Goal: Task Accomplishment & Management: Manage account settings

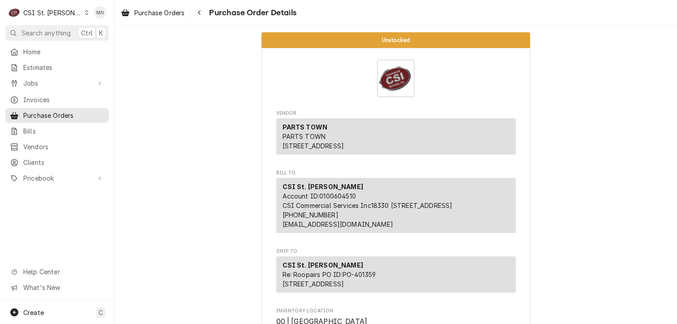
scroll to position [4031, 0]
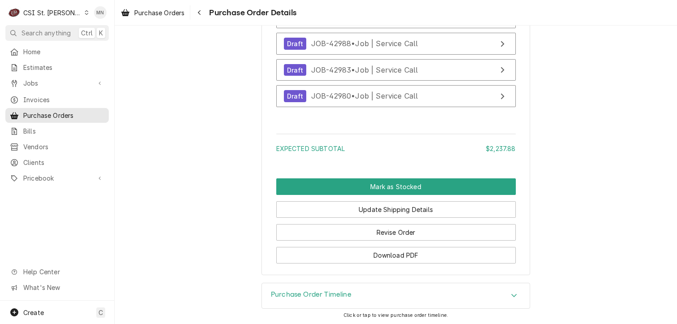
click at [61, 12] on div "CSI St. Louis" at bounding box center [52, 12] width 58 height 9
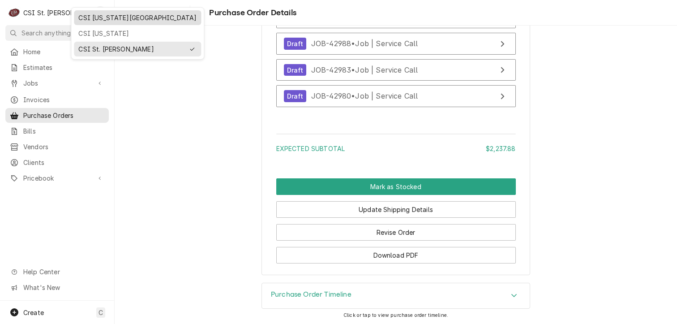
click at [88, 16] on div "CSI [US_STATE][GEOGRAPHIC_DATA]" at bounding box center [137, 17] width 118 height 9
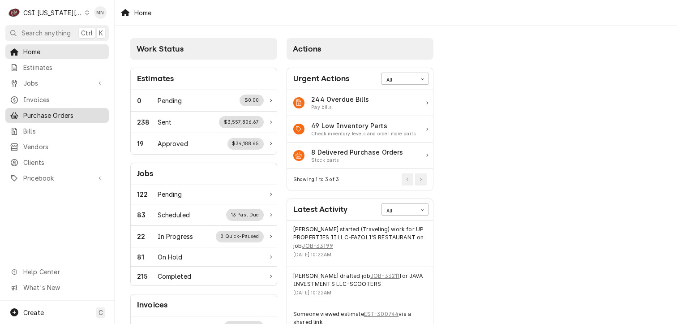
click at [33, 118] on link "Purchase Orders" at bounding box center [56, 115] width 103 height 15
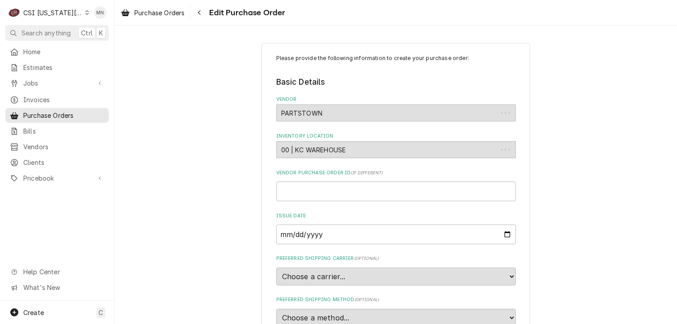
type textarea "x"
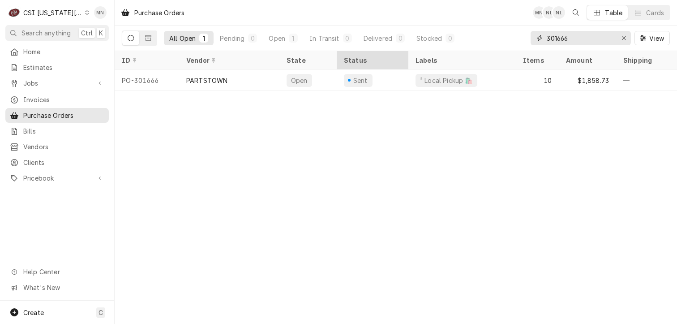
drag, startPoint x: 584, startPoint y: 42, endPoint x: 354, endPoint y: 53, distance: 230.0
click at [360, 52] on div "Purchase Orders MN NI NI Table Cards All Open 1 Pending 0 Open 1 In Transit 0 D…" at bounding box center [396, 162] width 562 height 324
type input "301677"
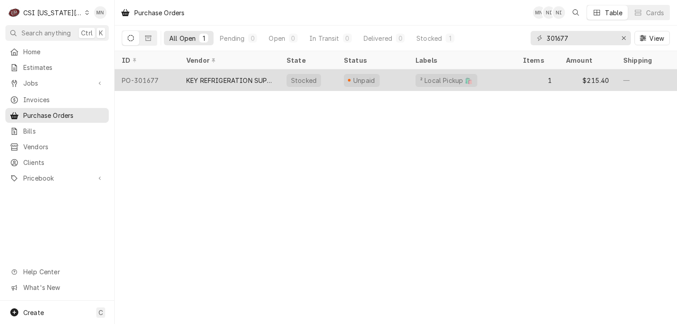
click at [211, 79] on div "KEY REFRIGERATION SUPPLY" at bounding box center [229, 80] width 86 height 9
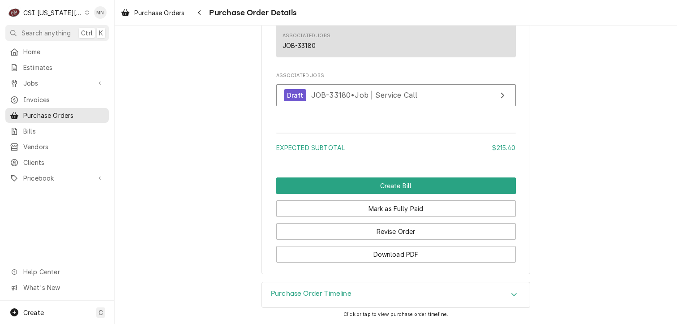
scroll to position [822, 0]
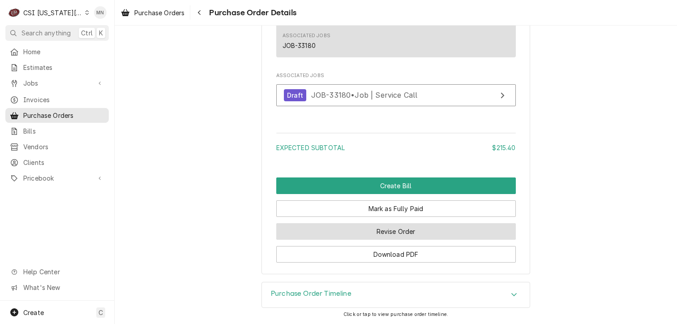
click at [404, 231] on button "Revise Order" at bounding box center [396, 231] width 240 height 17
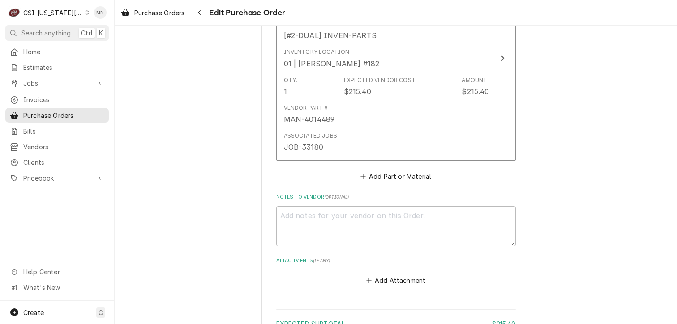
scroll to position [582, 0]
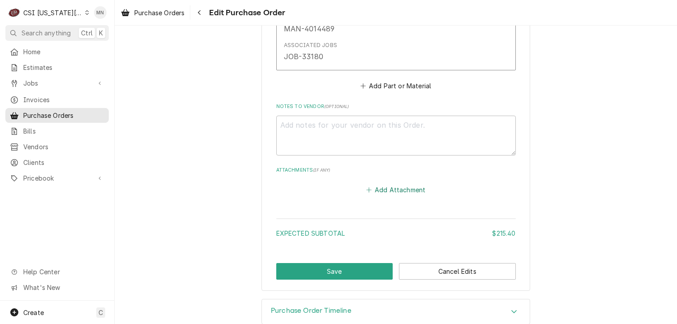
click at [408, 185] on button "Add Attachment" at bounding box center [396, 190] width 63 height 13
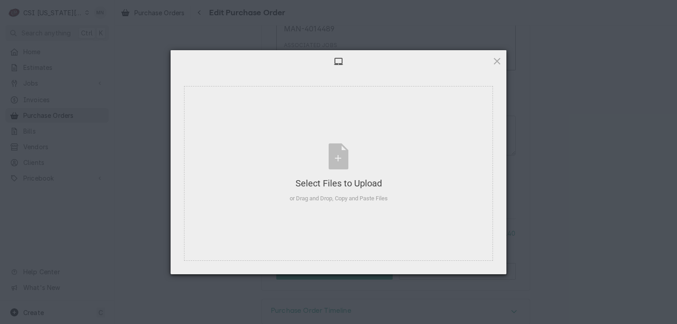
type textarea "x"
click at [338, 154] on div "Select Files to Upload or Drag and Drop, Copy and Paste Files" at bounding box center [339, 173] width 98 height 60
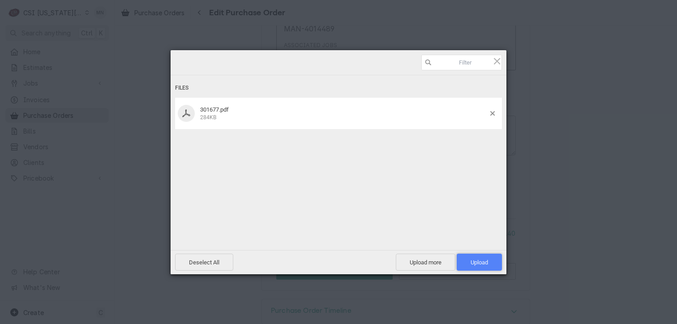
click at [477, 259] on span "Upload 1" at bounding box center [479, 262] width 17 height 7
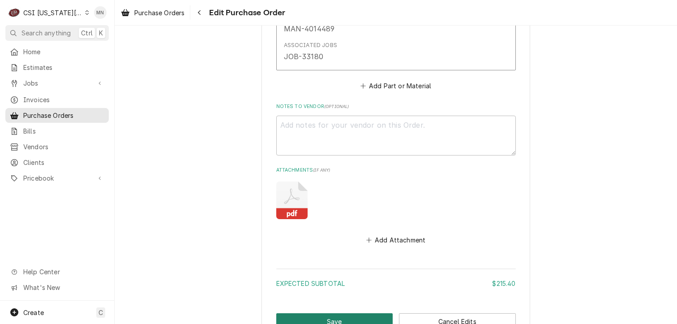
click at [322, 318] on button "Save" at bounding box center [334, 321] width 117 height 17
type textarea "x"
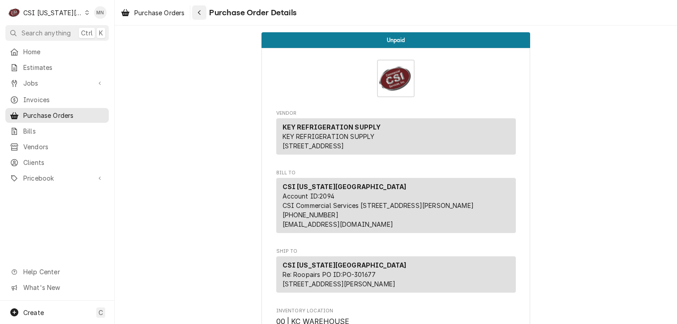
click at [201, 14] on icon "Navigate back" at bounding box center [199, 12] width 3 height 5
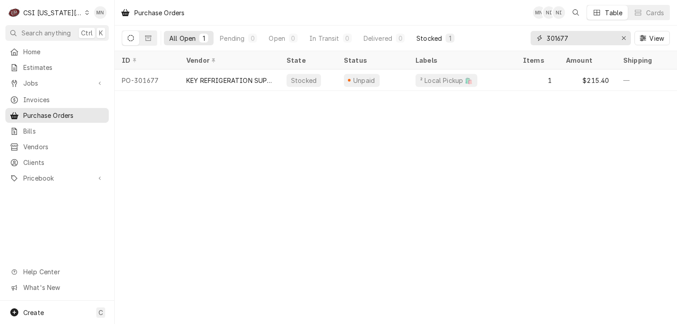
drag, startPoint x: 576, startPoint y: 42, endPoint x: 458, endPoint y: 42, distance: 117.8
click at [458, 42] on div "All Open 1 Pending 0 Open 0 In Transit 0 Delivered 0 Stocked 1 301677 View" at bounding box center [396, 38] width 548 height 25
type input "301488"
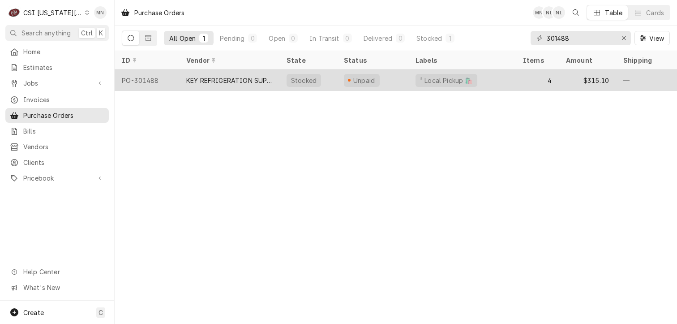
click at [244, 84] on div "KEY REFRIGERATION SUPPLY" at bounding box center [229, 79] width 100 height 21
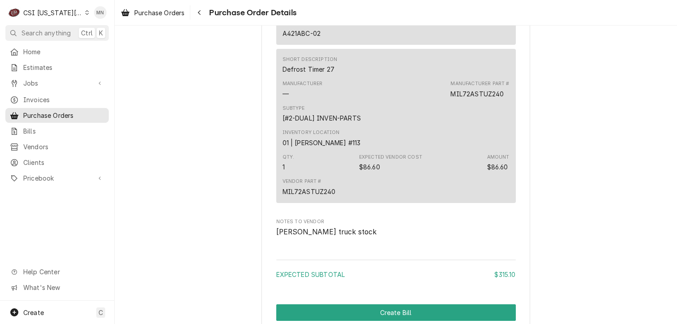
scroll to position [1209, 0]
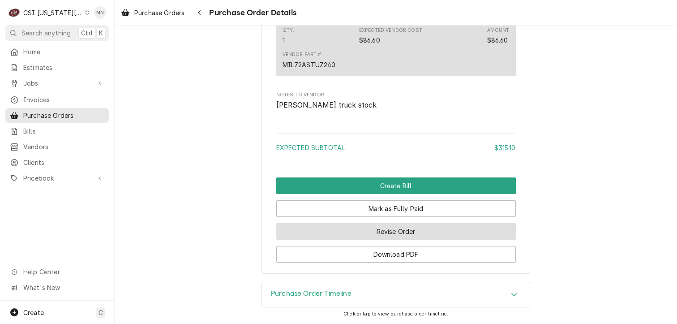
click at [421, 240] on button "Revise Order" at bounding box center [396, 231] width 240 height 17
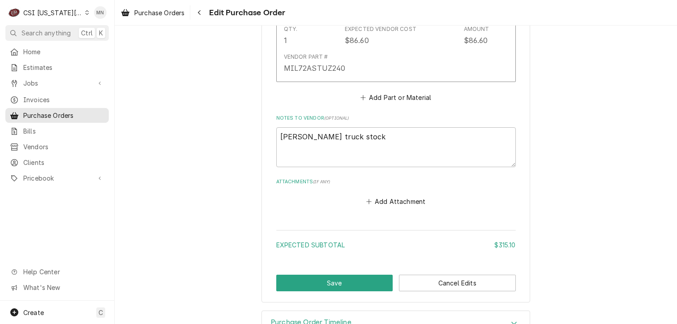
scroll to position [1084, 0]
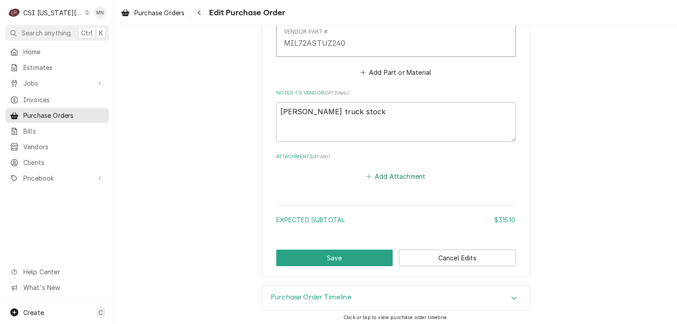
click at [395, 175] on button "Add Attachment" at bounding box center [396, 176] width 63 height 13
type textarea "x"
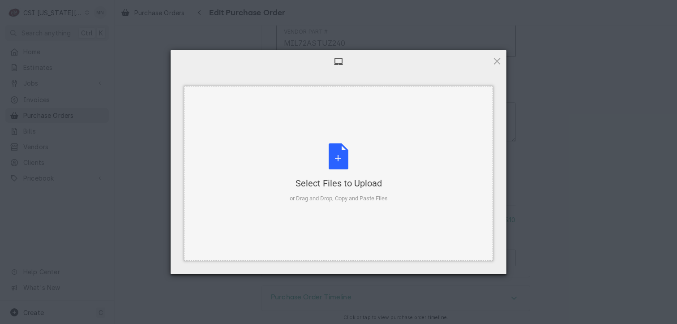
click at [340, 169] on div "Select Files to Upload or Drag and Drop, Copy and Paste Files" at bounding box center [339, 173] width 98 height 60
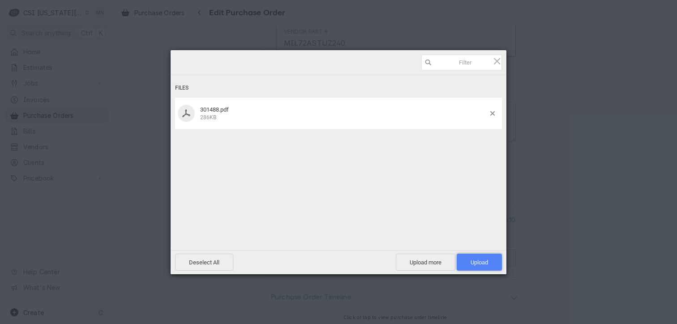
click at [482, 261] on span "Upload 1" at bounding box center [479, 262] width 17 height 7
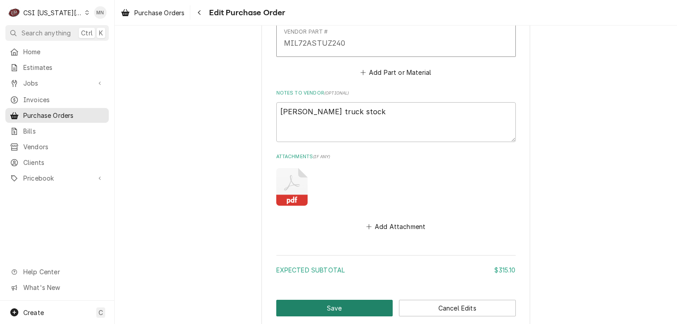
click at [330, 303] on button "Save" at bounding box center [334, 308] width 117 height 17
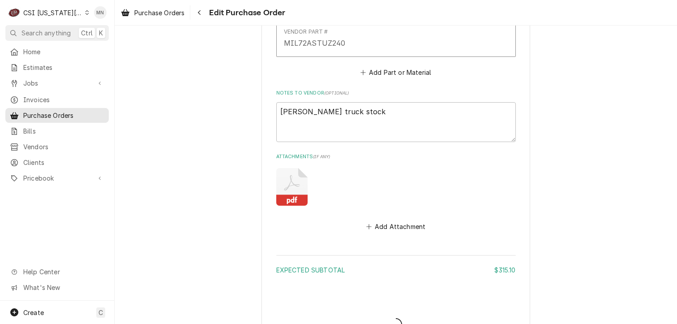
type textarea "x"
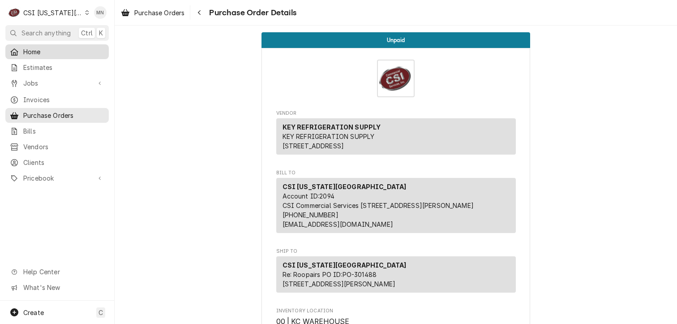
click at [32, 52] on span "Home" at bounding box center [63, 51] width 81 height 9
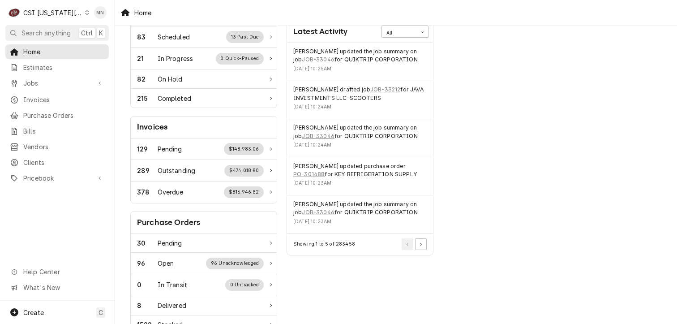
scroll to position [179, 0]
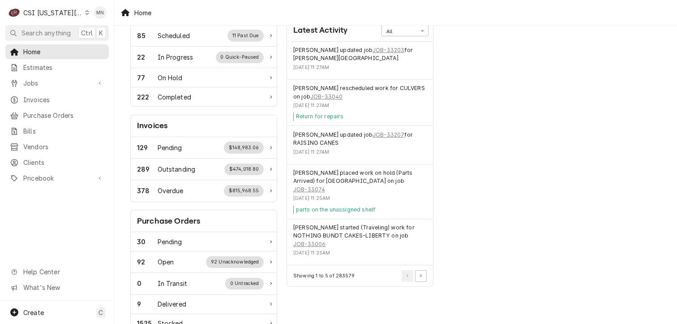
click at [58, 11] on div "CSI [US_STATE][GEOGRAPHIC_DATA]" at bounding box center [52, 12] width 59 height 9
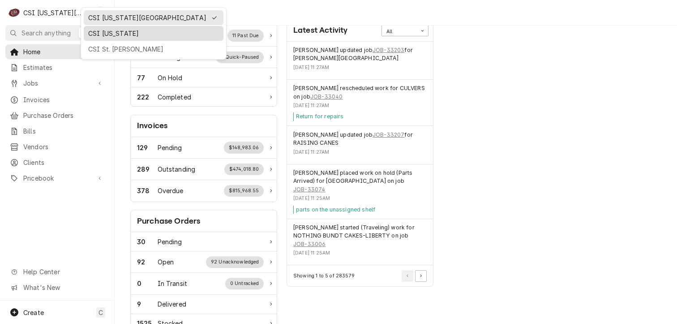
click at [103, 32] on div "CSI [US_STATE]" at bounding box center [153, 33] width 131 height 9
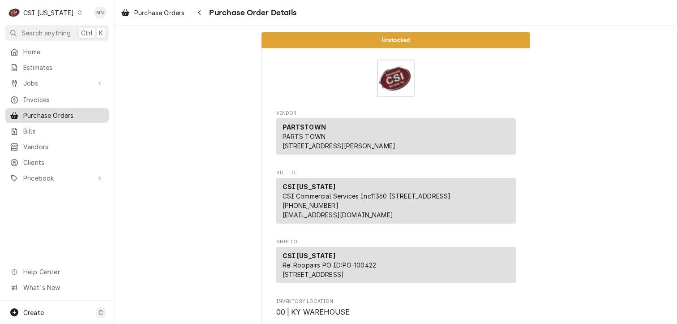
click at [56, 112] on span "Purchase Orders" at bounding box center [63, 115] width 81 height 9
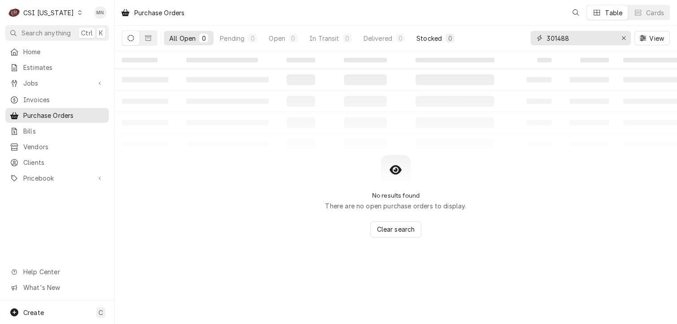
drag, startPoint x: 575, startPoint y: 36, endPoint x: 428, endPoint y: 43, distance: 147.5
click at [428, 43] on div "All Open 0 Pending 0 Open 0 In Transit 0 Delivered 0 Stocked 0 301488 View" at bounding box center [396, 38] width 548 height 25
type input "100430"
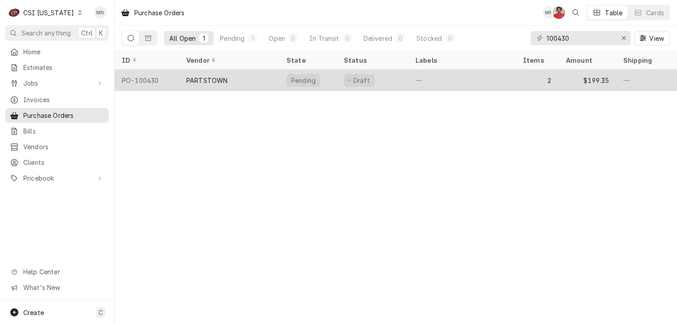
click at [257, 85] on div "PARTSTOWN" at bounding box center [229, 79] width 100 height 21
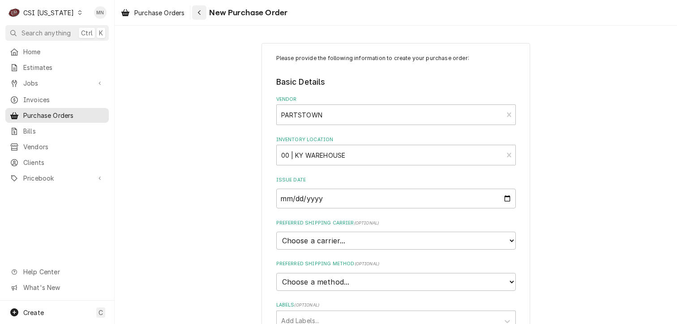
click at [201, 14] on icon "Navigate back" at bounding box center [199, 12] width 3 height 5
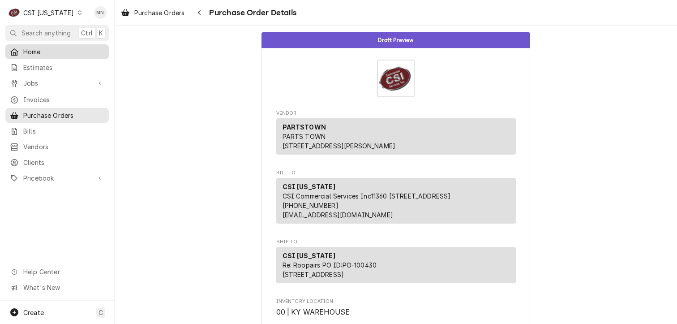
click at [57, 51] on span "Home" at bounding box center [63, 51] width 81 height 9
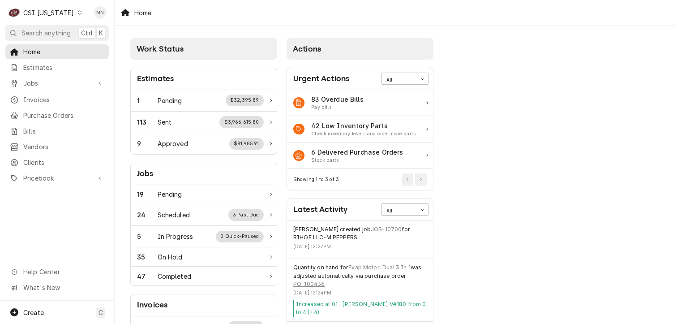
click at [63, 14] on div "CSI [US_STATE]" at bounding box center [48, 12] width 51 height 9
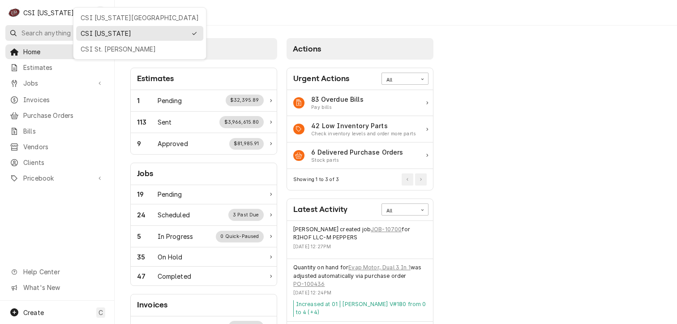
drag, startPoint x: 82, startPoint y: 48, endPoint x: 94, endPoint y: 35, distance: 17.4
click at [82, 47] on div "CSI St. Louis" at bounding box center [140, 48] width 118 height 9
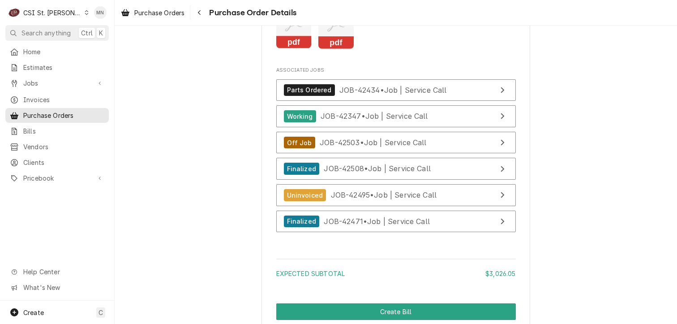
scroll to position [3314, 0]
